Goal: Navigation & Orientation: Find specific page/section

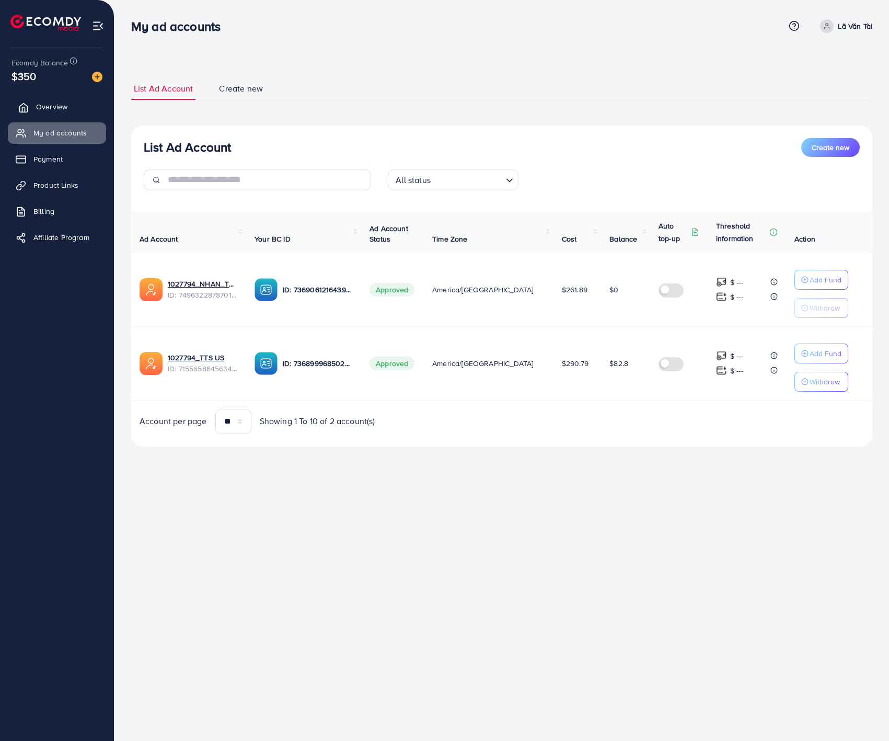
click at [64, 98] on link "Overview" at bounding box center [57, 106] width 98 height 21
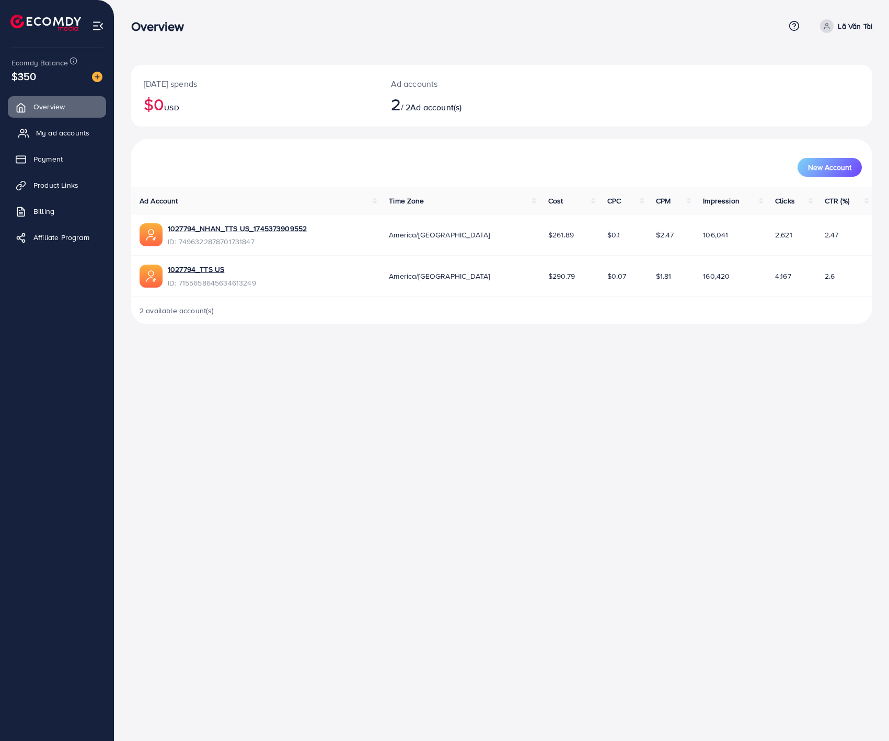
click at [64, 132] on span "My ad accounts" at bounding box center [62, 133] width 53 height 10
